Goal: Transaction & Acquisition: Purchase product/service

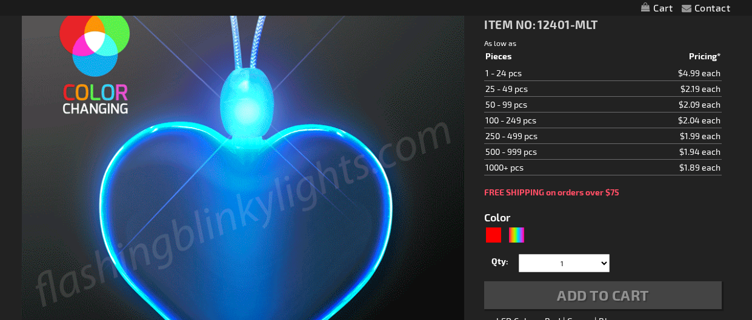
scroll to position [191, 0]
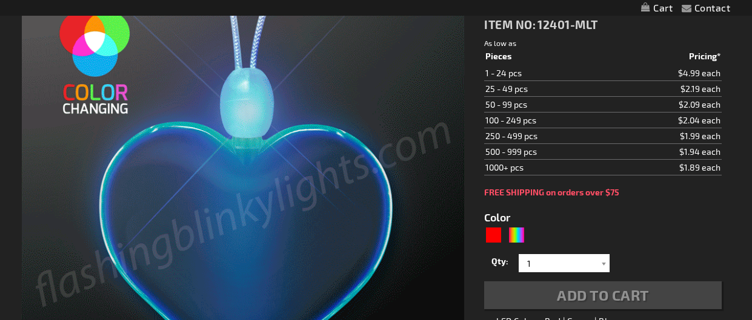
type input "5659"
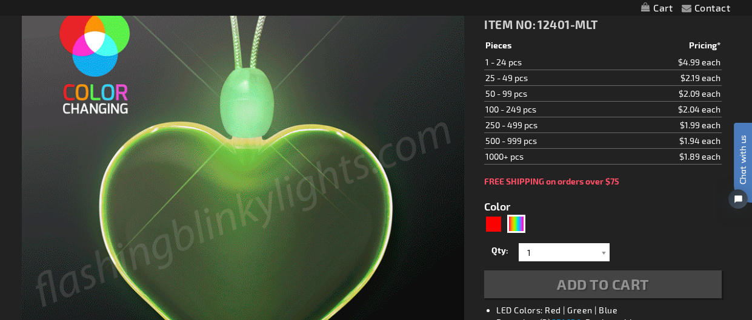
scroll to position [0, 0]
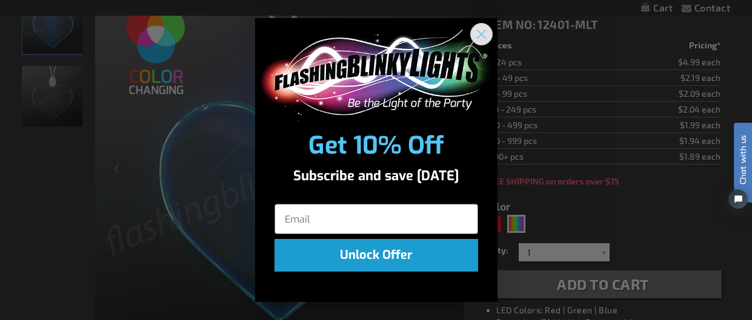
click at [483, 32] on icon "Close dialog" at bounding box center [481, 34] width 8 height 8
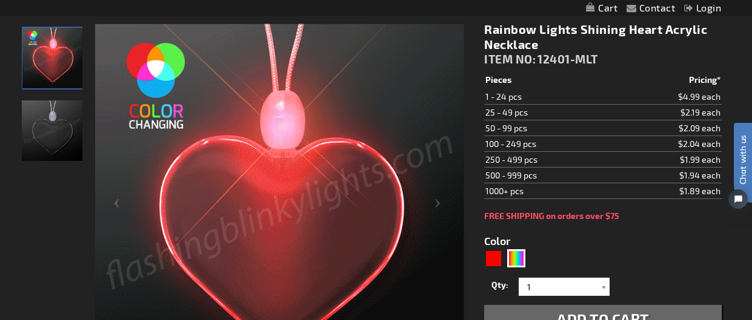
scroll to position [162, 0]
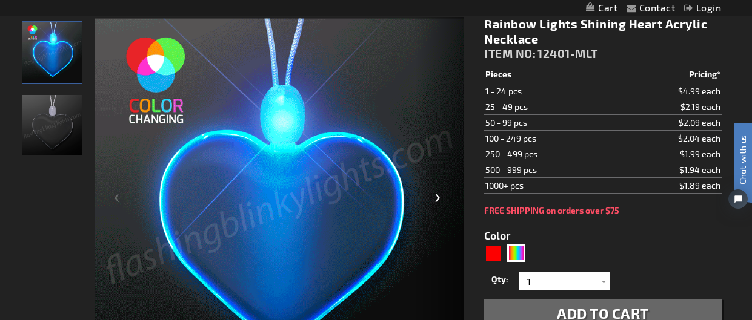
click at [437, 199] on div "Next" at bounding box center [440, 203] width 48 height 372
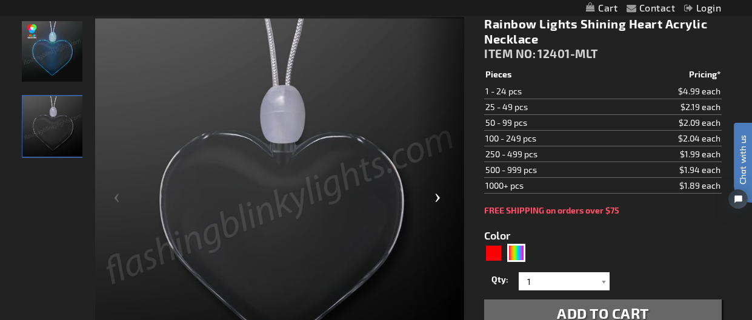
click at [437, 199] on div "Next" at bounding box center [440, 203] width 48 height 372
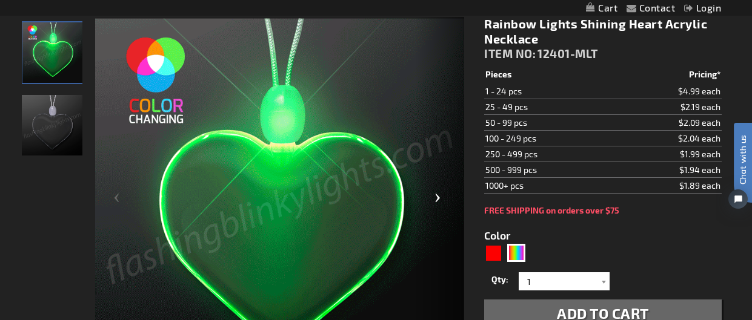
click at [437, 199] on div "Next" at bounding box center [440, 203] width 48 height 372
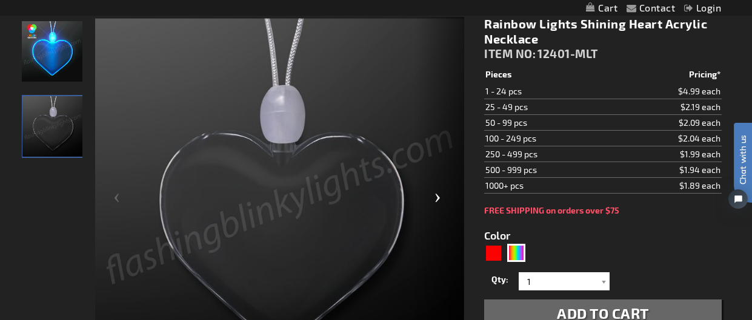
click at [437, 199] on div "Next" at bounding box center [440, 203] width 48 height 372
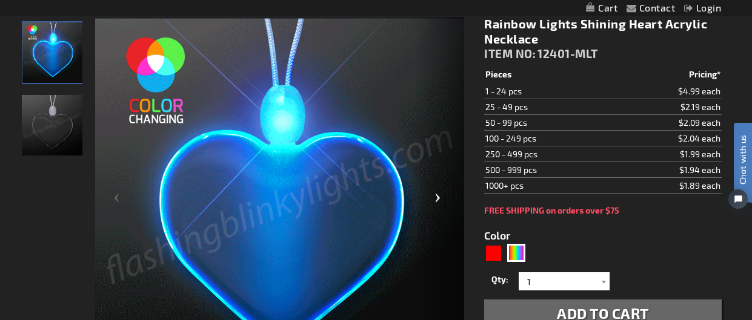
click at [437, 199] on div "Next" at bounding box center [440, 203] width 48 height 372
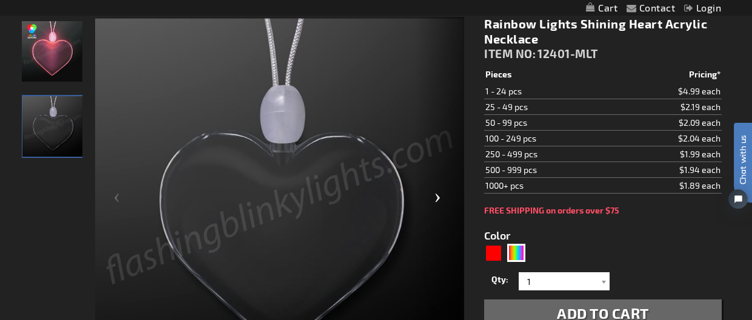
click at [437, 199] on div "Next" at bounding box center [440, 203] width 48 height 372
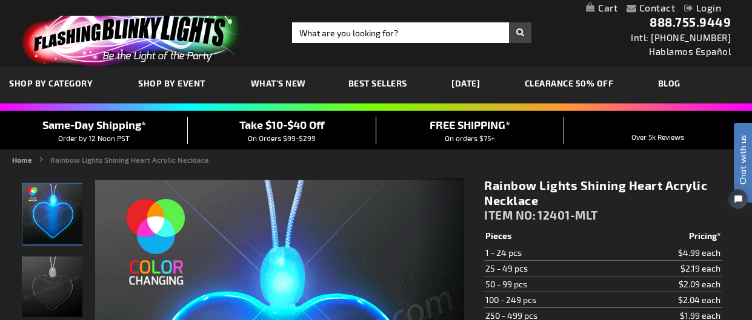
scroll to position [4, 0]
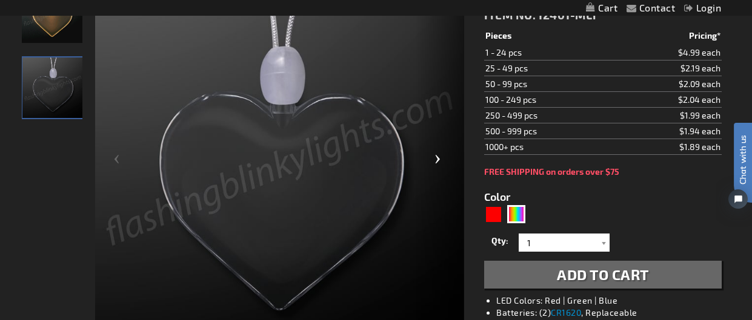
scroll to position [194, 0]
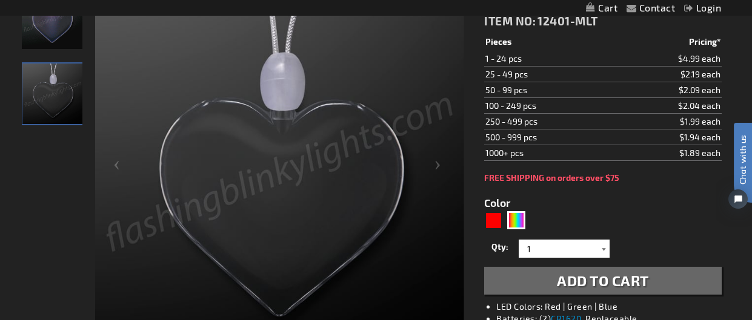
click at [602, 247] on div at bounding box center [603, 249] width 12 height 18
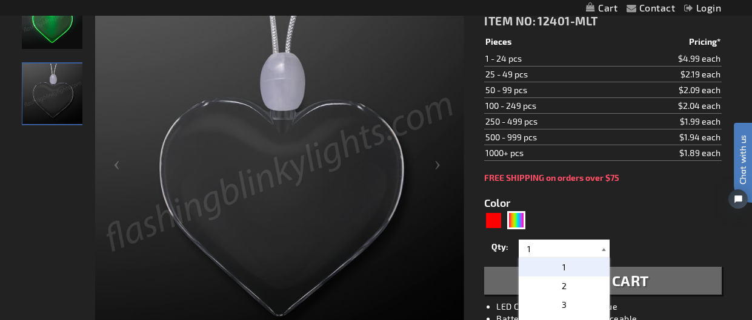
click at [602, 247] on div at bounding box center [603, 249] width 12 height 18
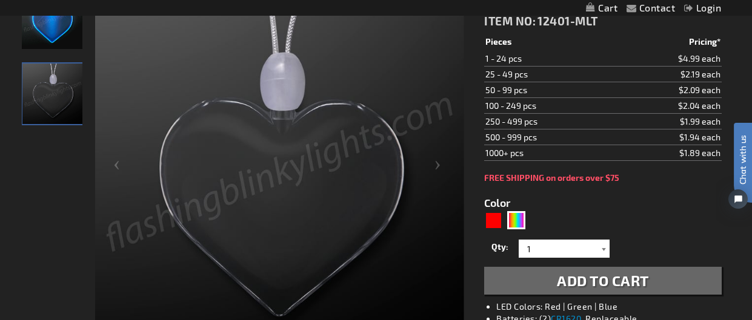
click at [600, 248] on div at bounding box center [603, 249] width 12 height 18
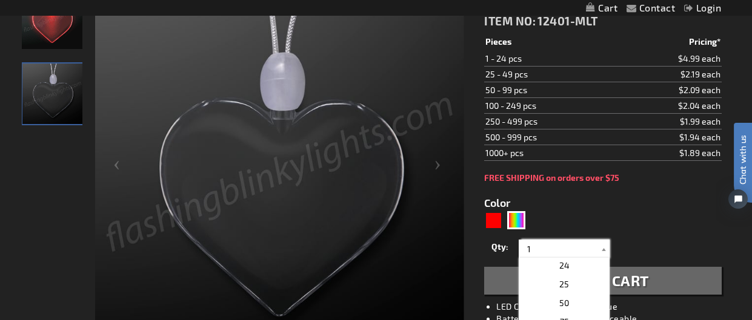
scroll to position [431, 0]
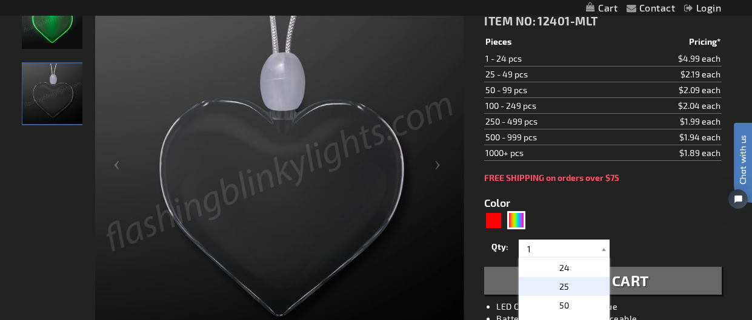
click at [566, 282] on span "25" at bounding box center [564, 287] width 10 height 10
type input "25"
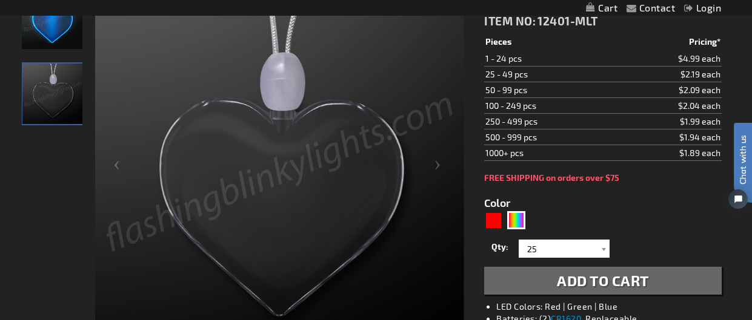
click at [593, 276] on span "Add to Cart" at bounding box center [603, 281] width 92 height 18
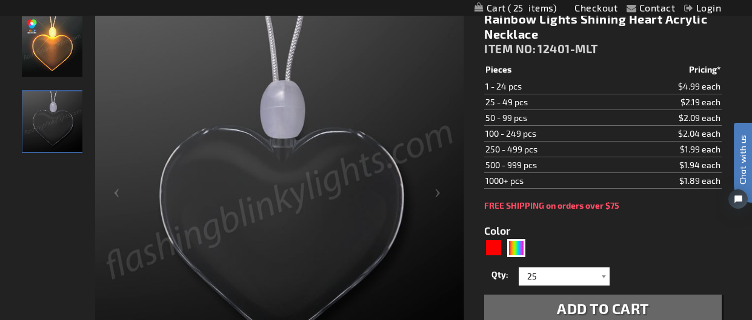
scroll to position [222, 0]
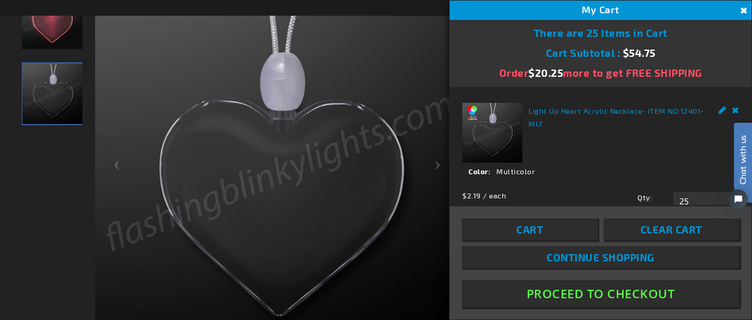
click at [743, 9] on button "Close" at bounding box center [741, 10] width 13 height 13
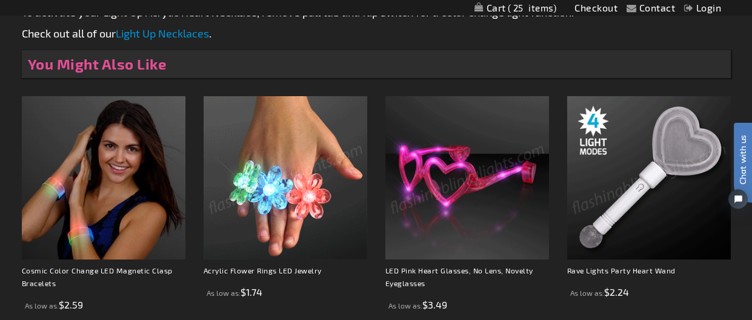
scroll to position [800, 0]
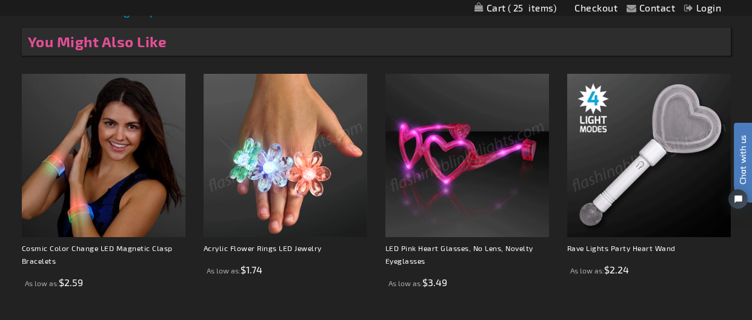
click at [294, 205] on img at bounding box center [286, 156] width 164 height 164
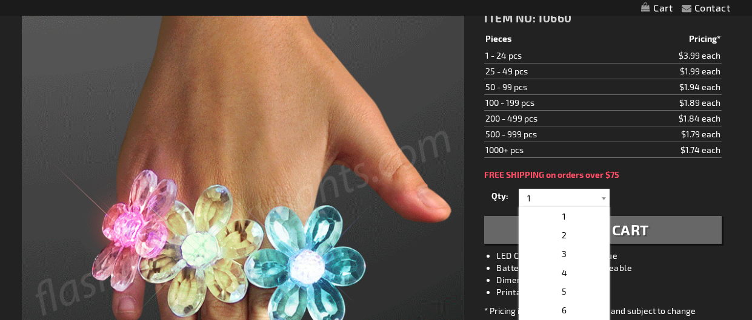
type input "25"
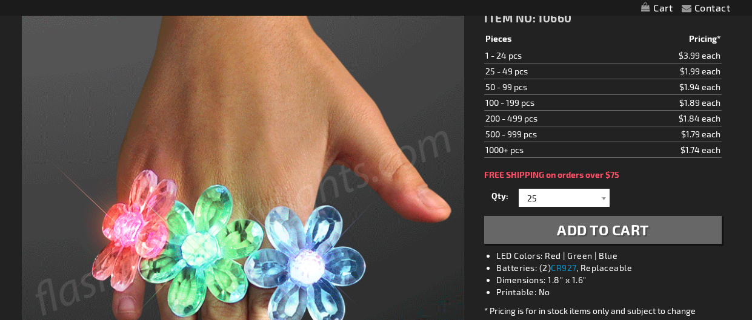
click at [619, 225] on span "Add to Cart" at bounding box center [603, 230] width 92 height 18
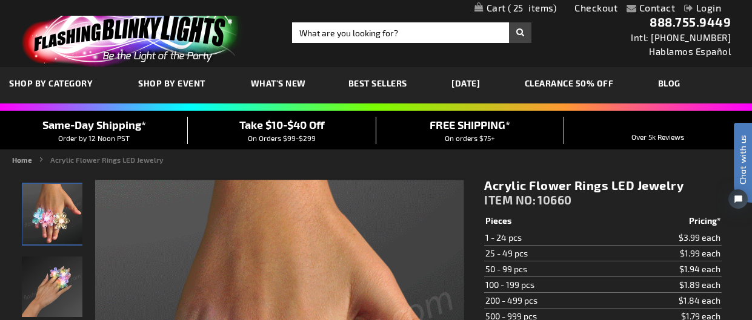
click at [471, 85] on link "[DATE]" at bounding box center [465, 83] width 47 height 41
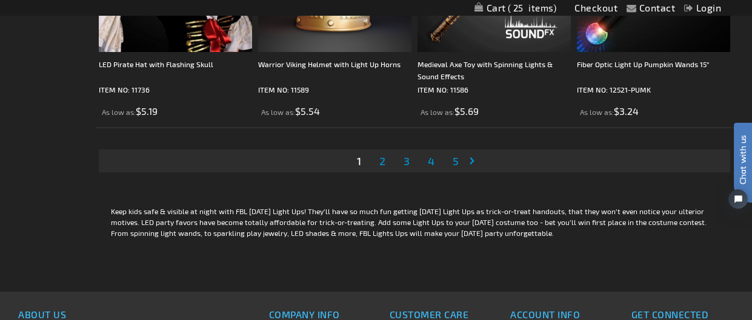
scroll to position [3759, 0]
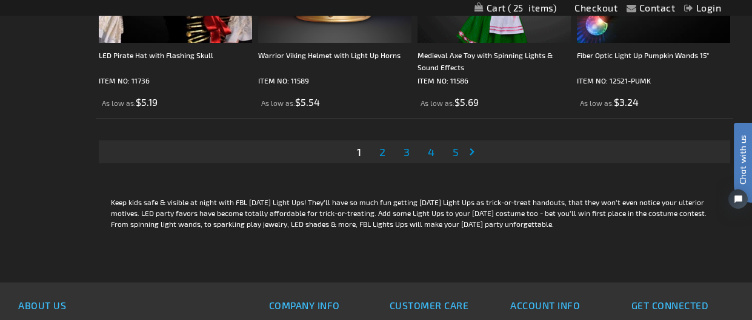
click at [473, 161] on link "Page Next" at bounding box center [474, 152] width 12 height 18
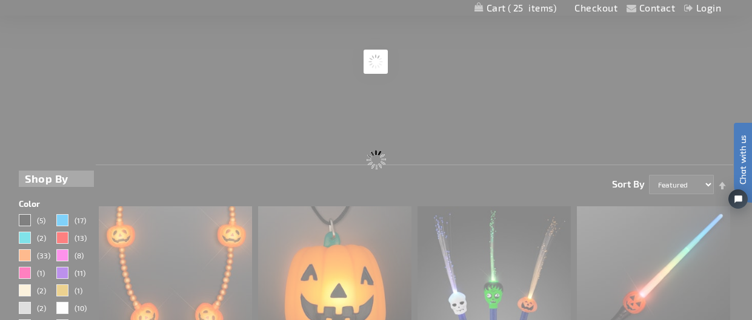
scroll to position [0, 0]
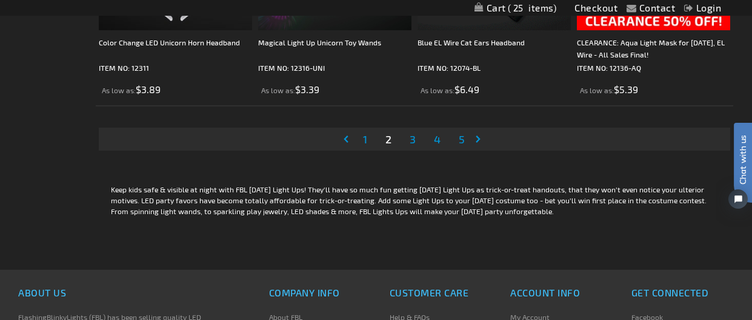
scroll to position [3773, 0]
click at [478, 147] on link "Page Next" at bounding box center [480, 138] width 12 height 18
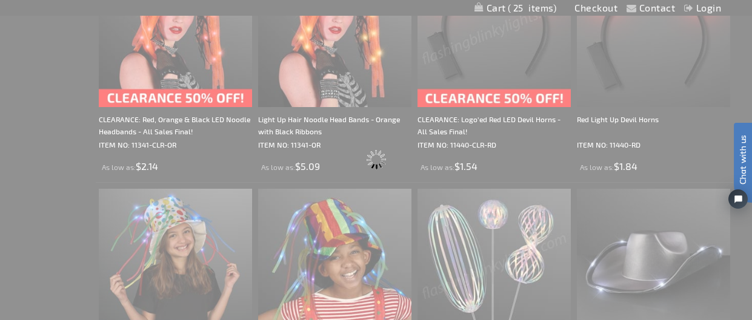
scroll to position [0, 0]
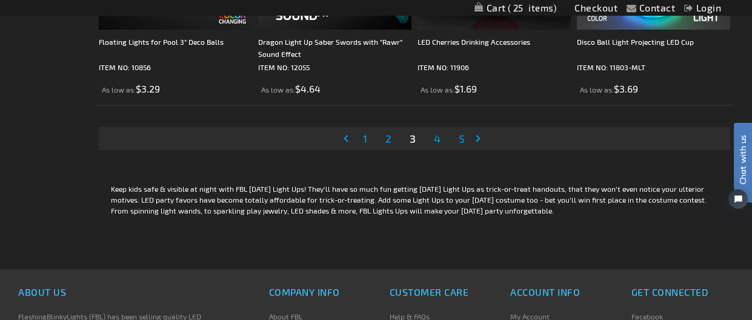
scroll to position [3775, 0]
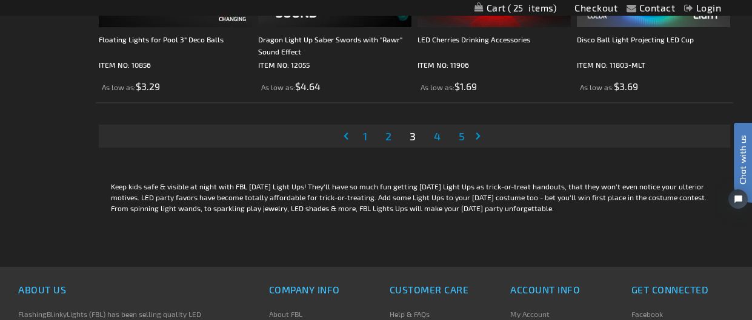
click at [474, 145] on link "Page Next" at bounding box center [480, 136] width 12 height 18
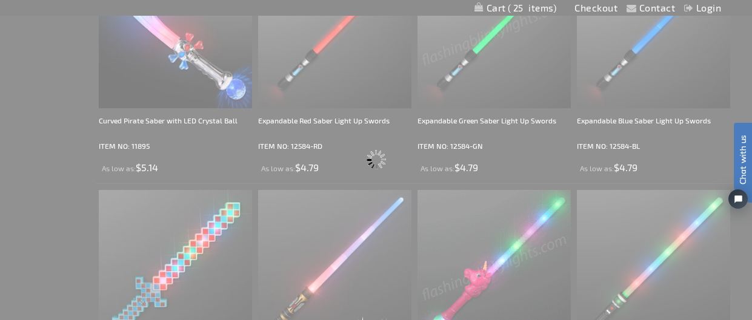
scroll to position [0, 0]
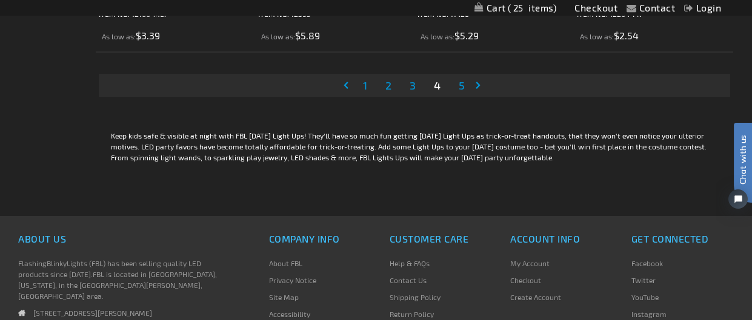
scroll to position [3828, 0]
click at [475, 93] on link "Page Next" at bounding box center [480, 84] width 12 height 18
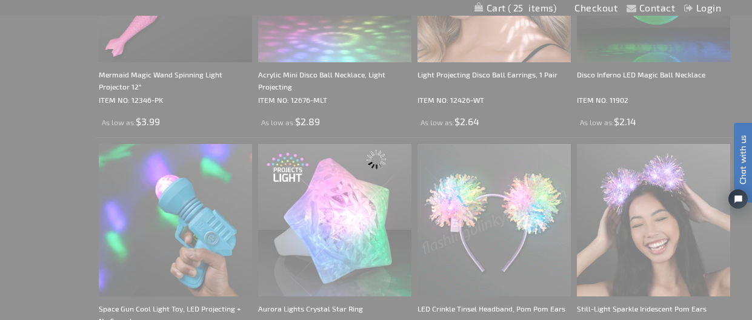
scroll to position [0, 0]
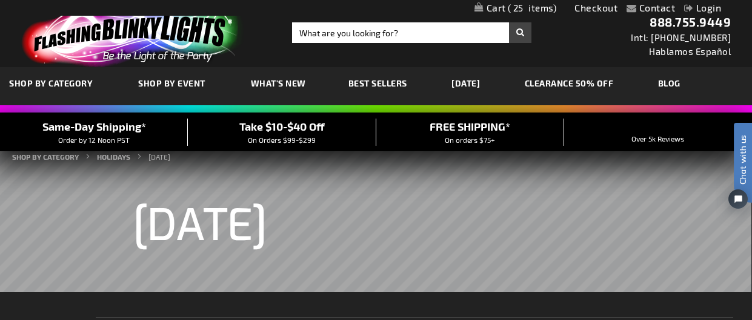
click at [612, 78] on link "CLEARANCE 50% OFF" at bounding box center [569, 83] width 107 height 41
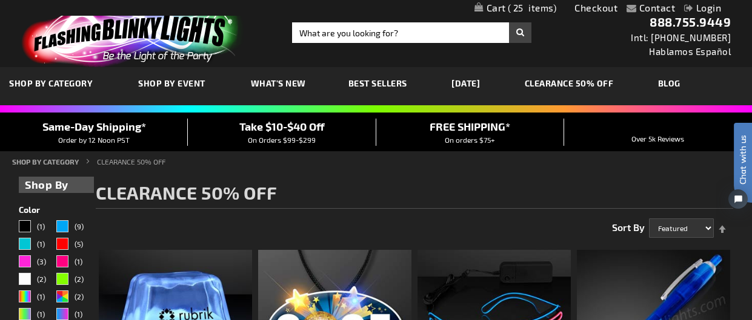
click at [380, 84] on span "Best Sellers" at bounding box center [377, 83] width 59 height 10
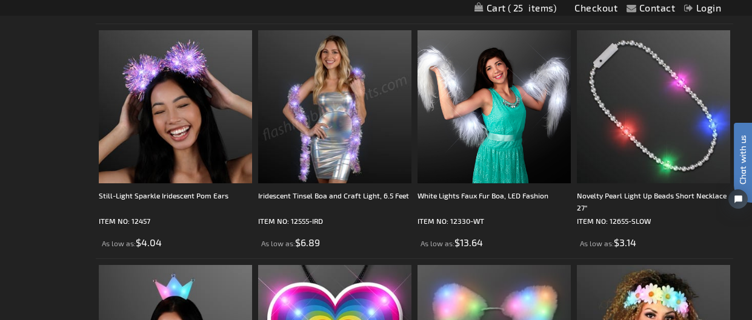
scroll to position [1506, 0]
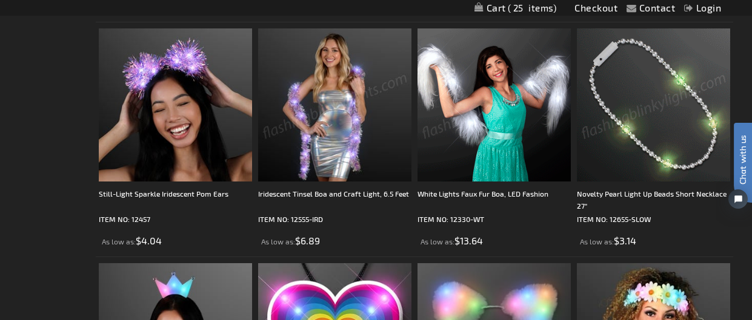
click at [652, 157] on img at bounding box center [653, 104] width 153 height 153
